Goal: Navigation & Orientation: Find specific page/section

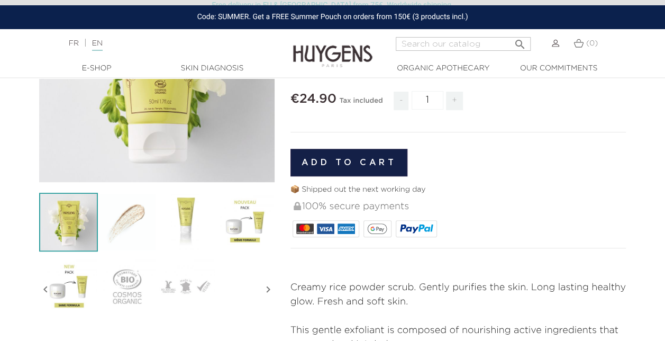
scroll to position [53, 0]
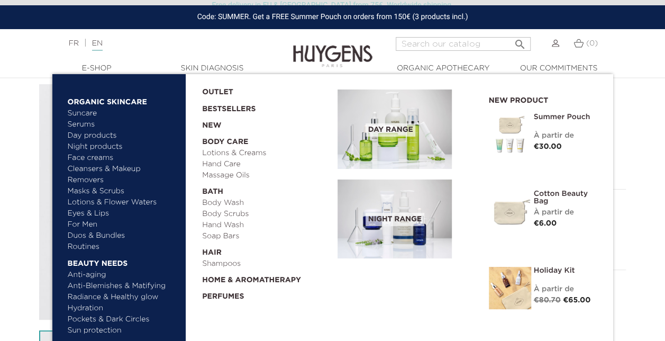
drag, startPoint x: 93, startPoint y: 69, endPoint x: 105, endPoint y: 72, distance: 12.1
click at [93, 69] on link "  E-Shop" at bounding box center [97, 68] width 106 height 11
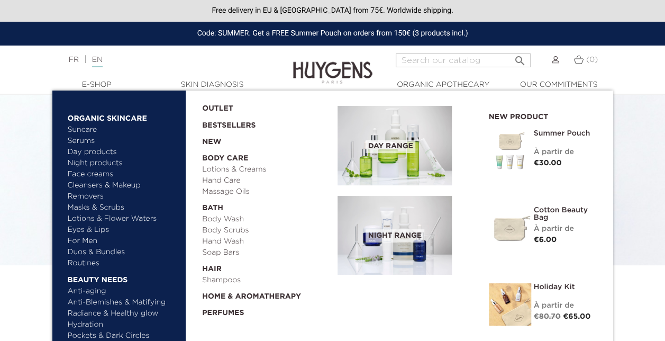
click at [77, 130] on link "Suncare" at bounding box center [123, 129] width 111 height 11
